Goal: Find specific page/section: Find specific page/section

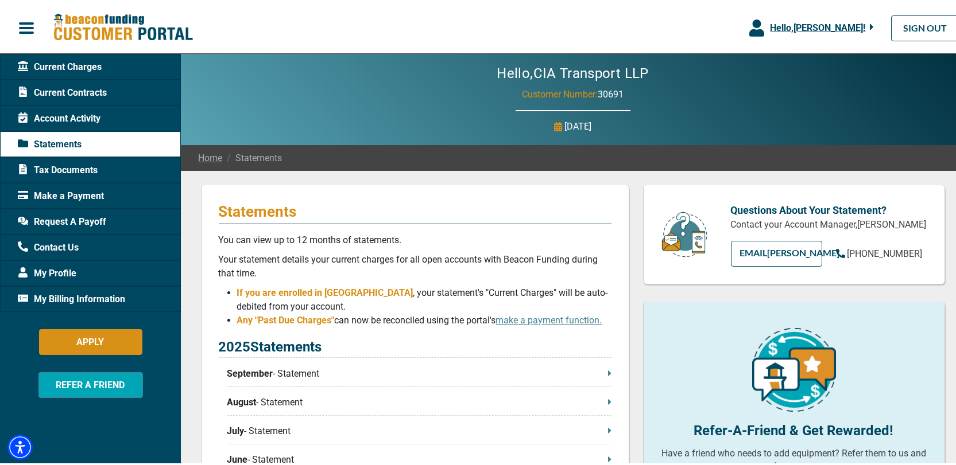
click at [80, 114] on span "Account Activity" at bounding box center [59, 117] width 83 height 14
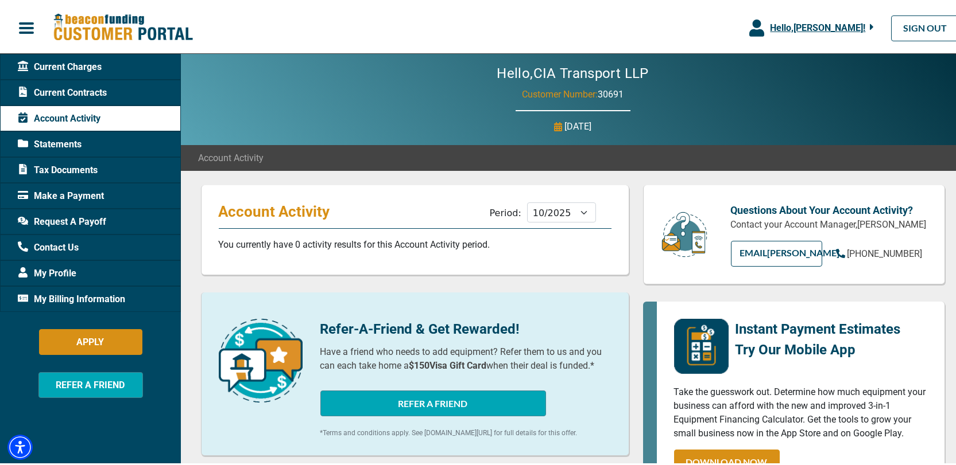
click at [88, 64] on span "Current Charges" at bounding box center [60, 65] width 84 height 14
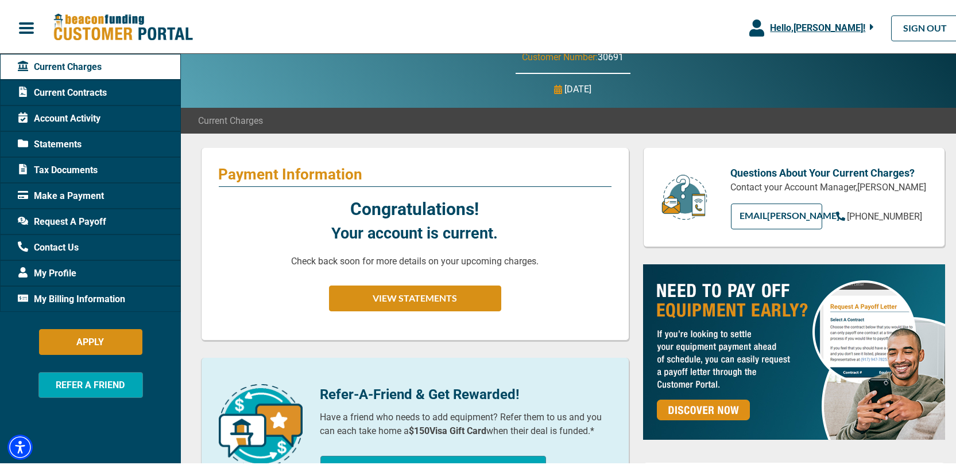
scroll to position [57, 0]
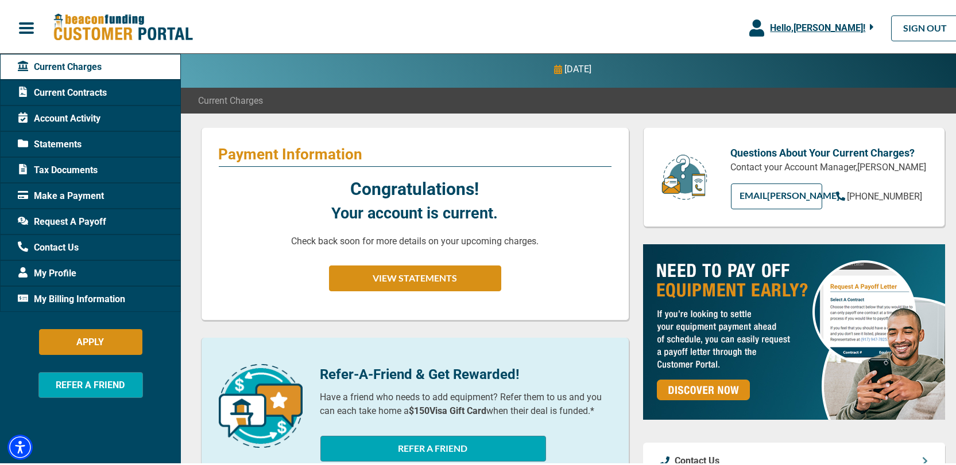
click at [76, 195] on span "Make a Payment" at bounding box center [61, 194] width 86 height 14
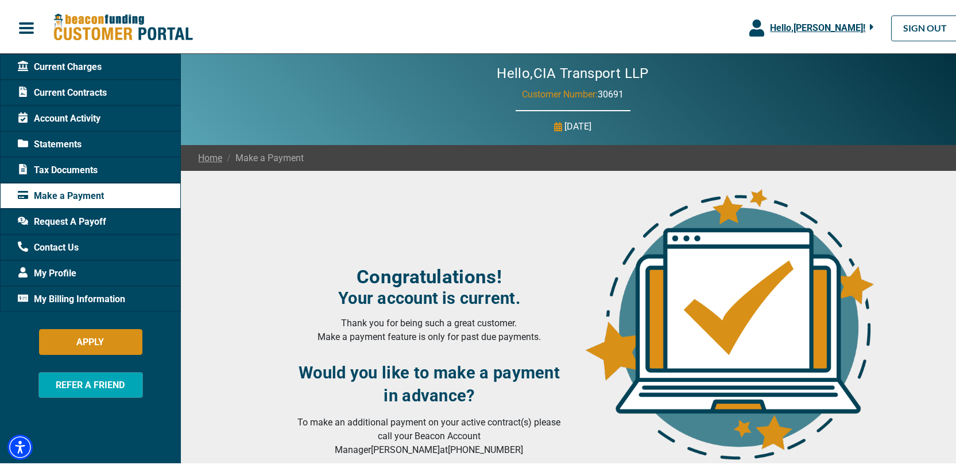
click at [89, 115] on span "Account Activity" at bounding box center [59, 117] width 83 height 14
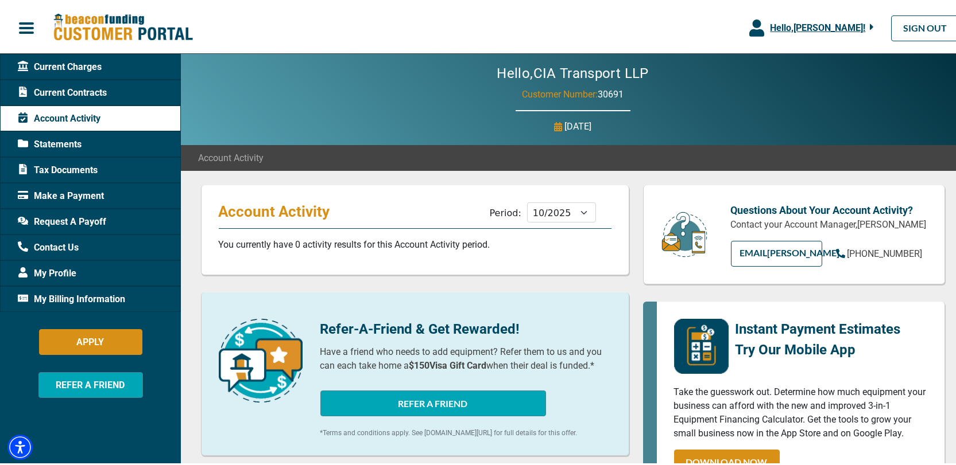
click at [75, 63] on span "Current Charges" at bounding box center [60, 65] width 84 height 14
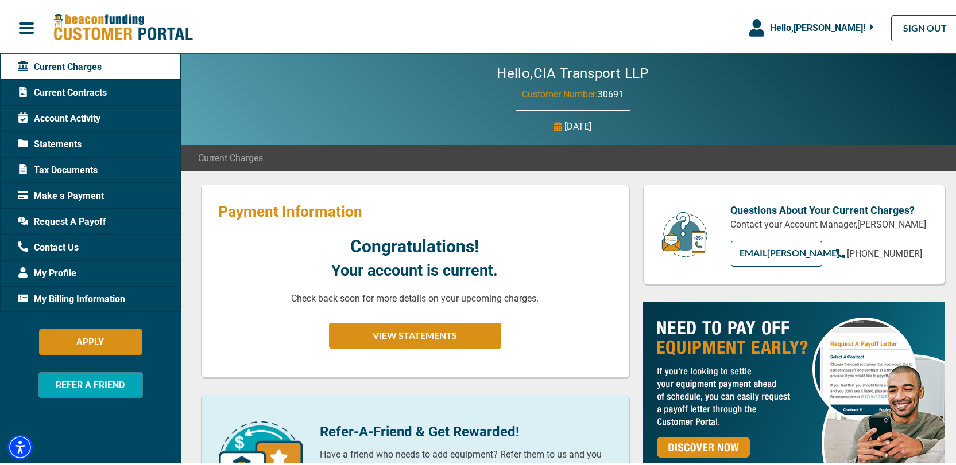
click at [63, 89] on span "Current Contracts" at bounding box center [62, 91] width 89 height 14
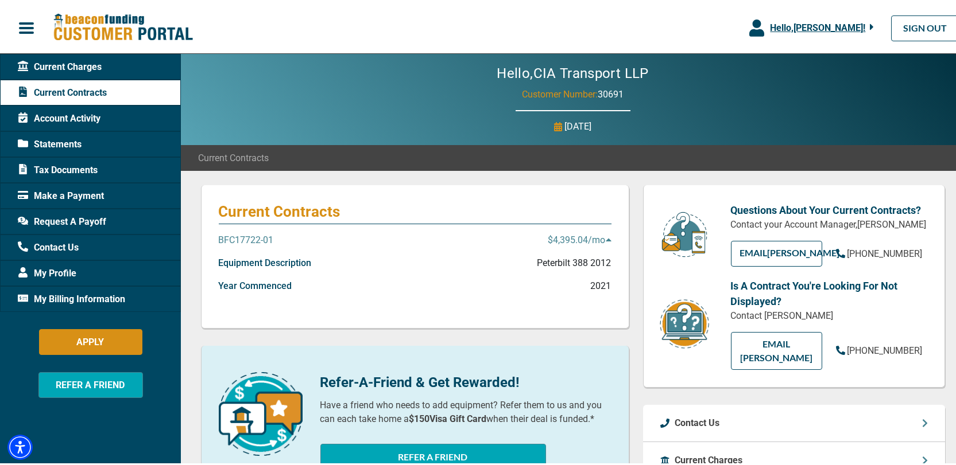
click at [77, 115] on span "Account Activity" at bounding box center [59, 117] width 83 height 14
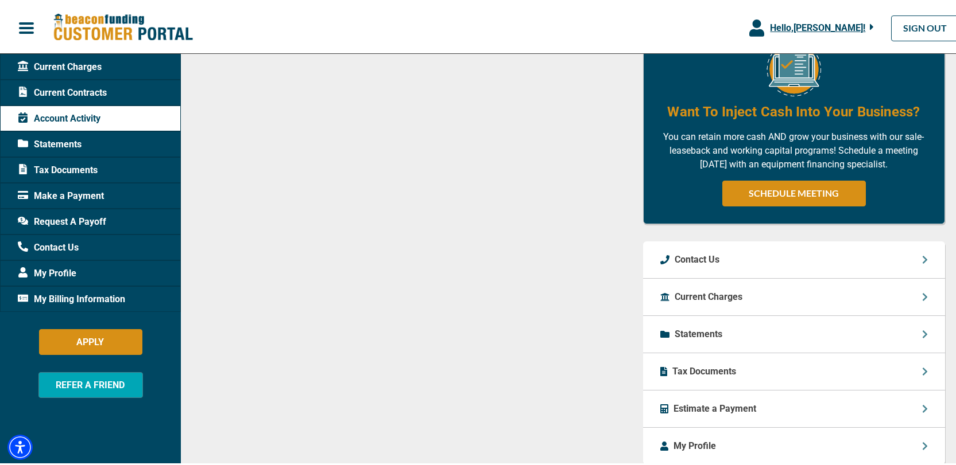
scroll to position [574, 0]
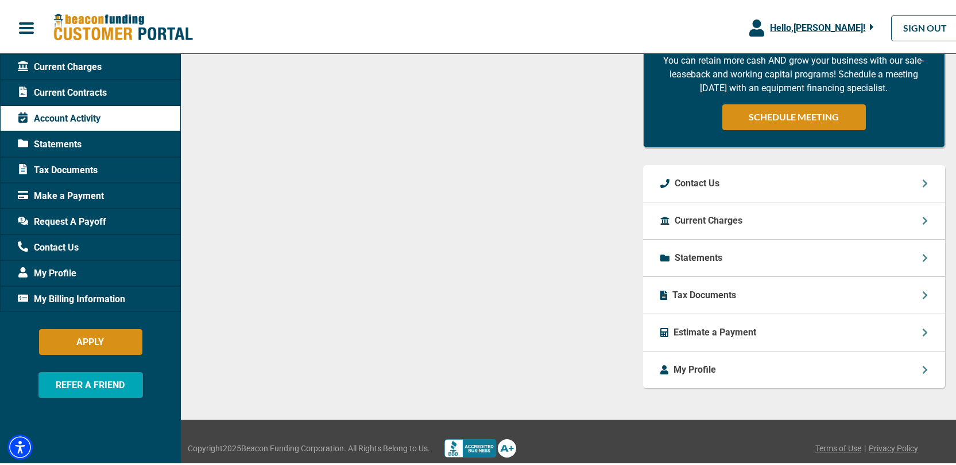
click at [709, 213] on p "Current Charges" at bounding box center [709, 219] width 68 height 14
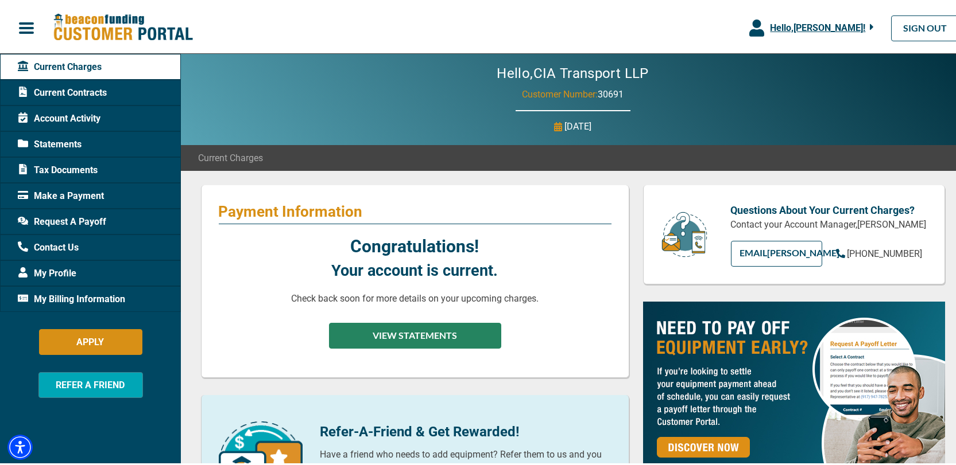
click at [426, 333] on button "VIEW STATEMENTS" at bounding box center [415, 334] width 172 height 26
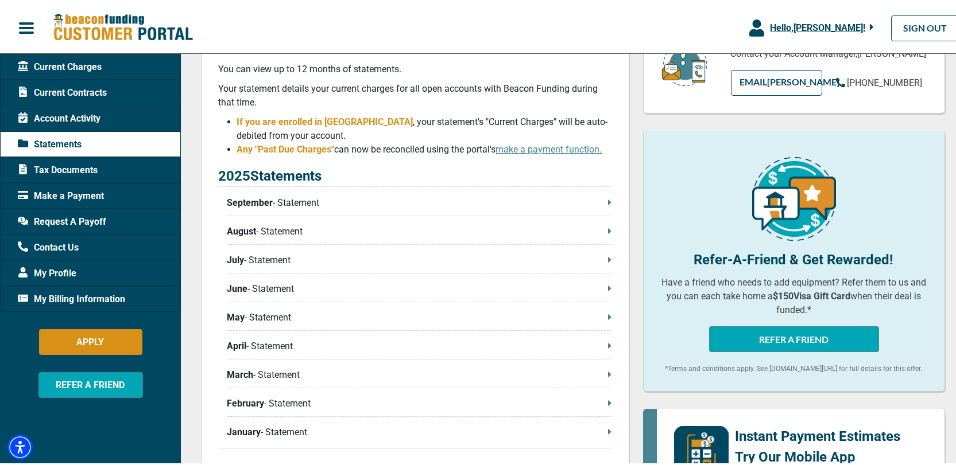
scroll to position [172, 0]
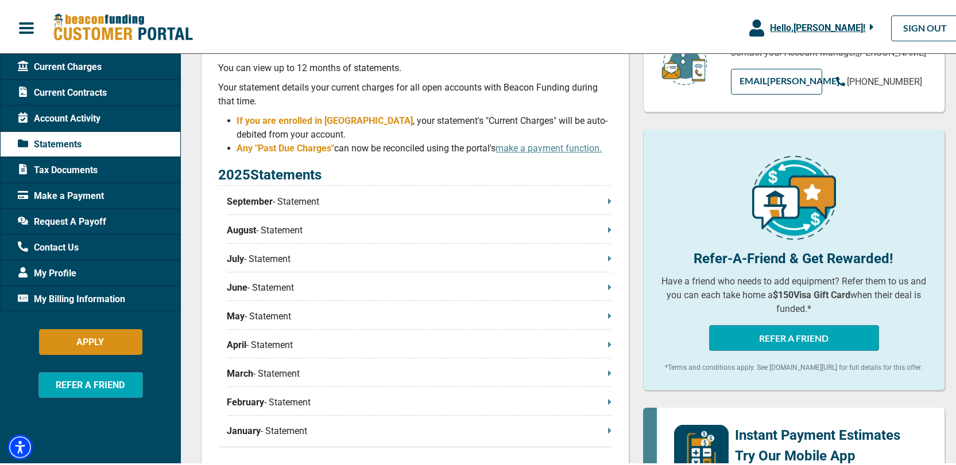
click at [305, 197] on p "September - Statement" at bounding box center [419, 200] width 384 height 14
click at [68, 68] on span "Current Charges" at bounding box center [60, 65] width 84 height 14
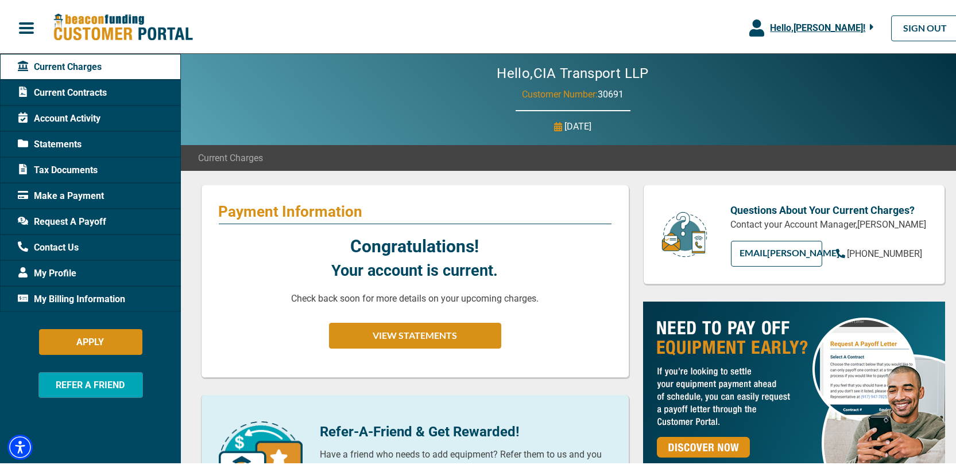
click at [69, 91] on span "Current Contracts" at bounding box center [62, 91] width 89 height 14
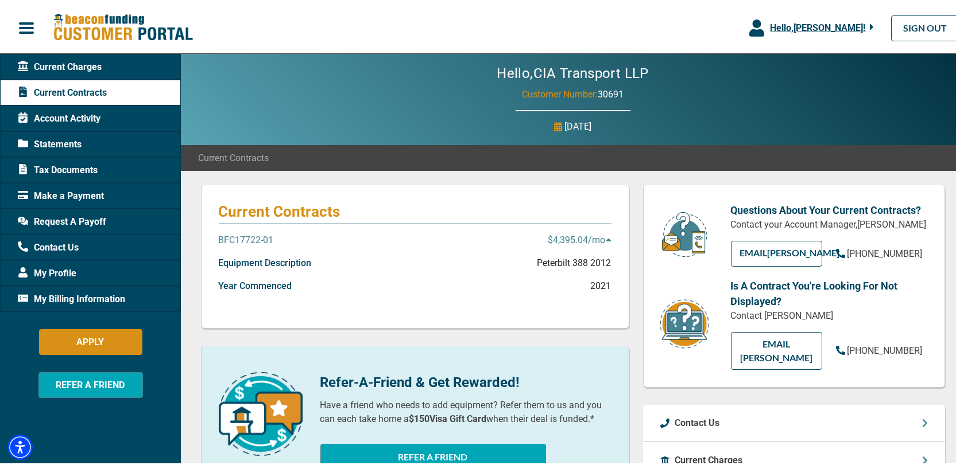
click at [67, 112] on span "Account Activity" at bounding box center [59, 117] width 83 height 14
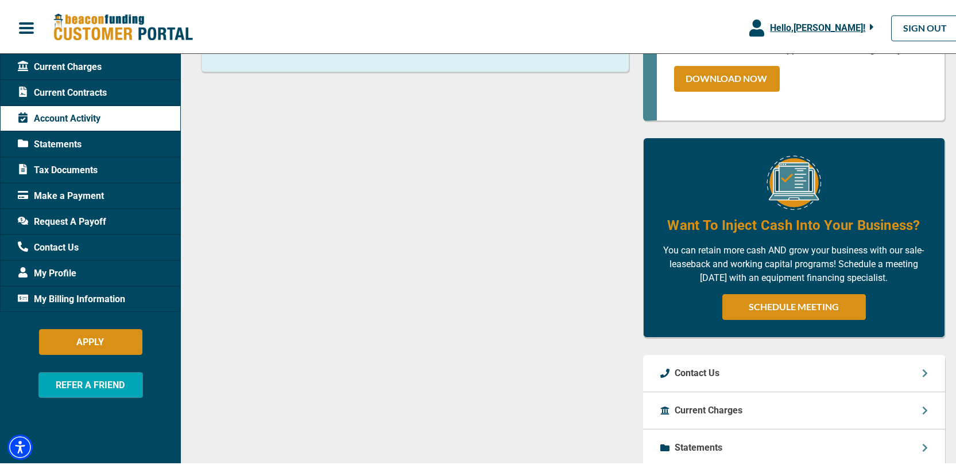
scroll to position [230, 0]
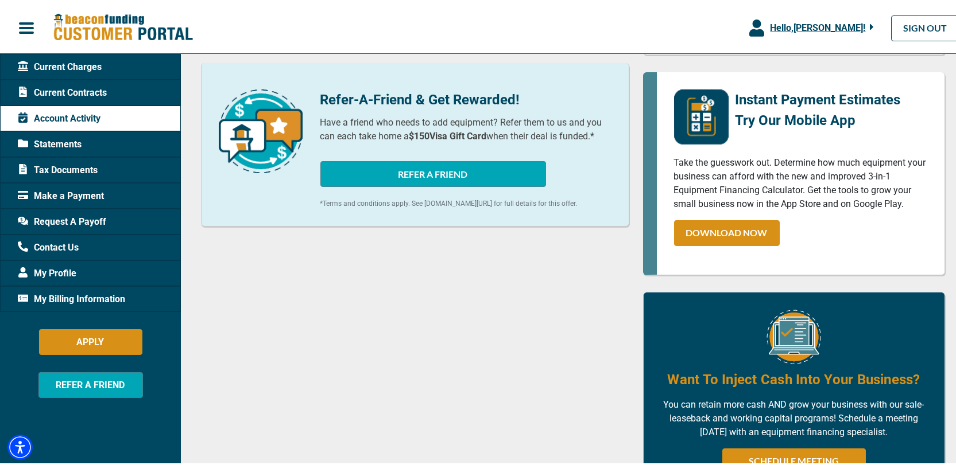
click at [66, 143] on span "Statements" at bounding box center [50, 142] width 64 height 14
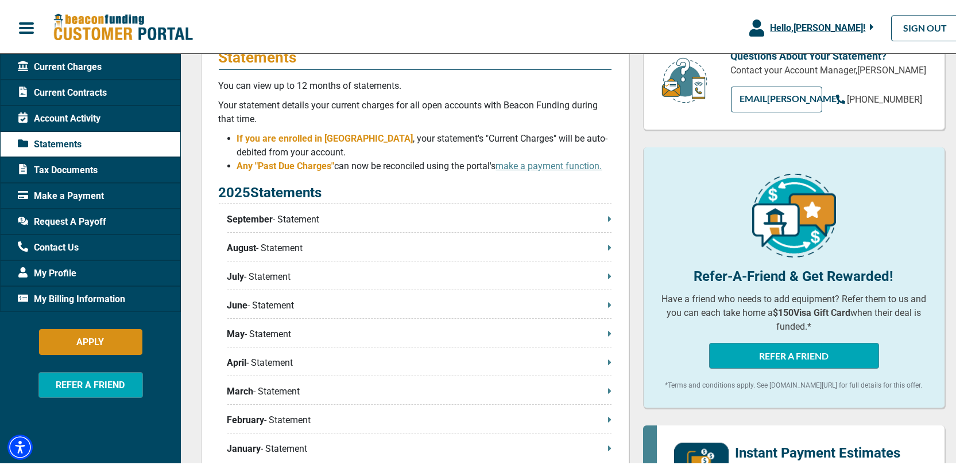
scroll to position [115, 0]
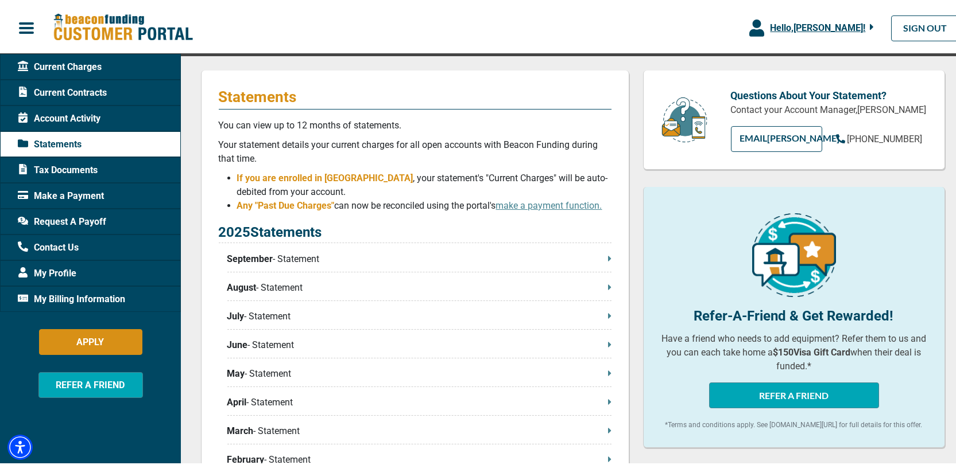
click at [600, 259] on p "September - Statement" at bounding box center [419, 257] width 384 height 14
click at [302, 258] on p "September - Statement" at bounding box center [419, 257] width 384 height 14
click at [90, 67] on span "Current Charges" at bounding box center [60, 65] width 84 height 14
